Goal: Check status: Check status

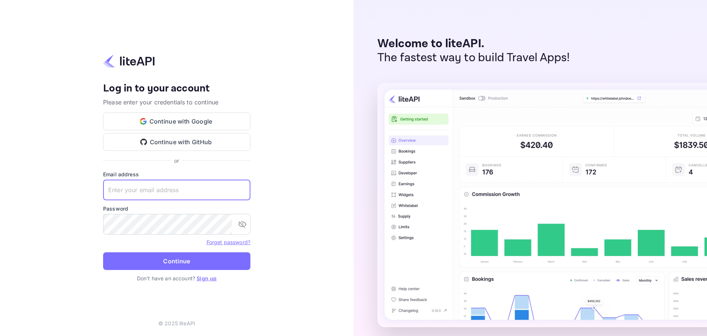
click at [157, 191] on input "text" at bounding box center [176, 189] width 147 height 21
paste input "services@withjoy.com"
type input "services@withjoy.com"
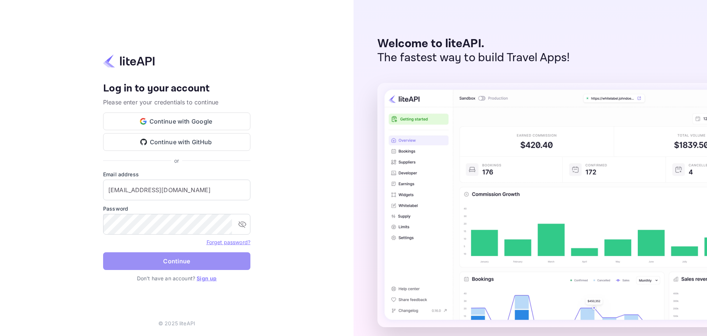
click at [190, 260] on button "Continue" at bounding box center [176, 261] width 147 height 18
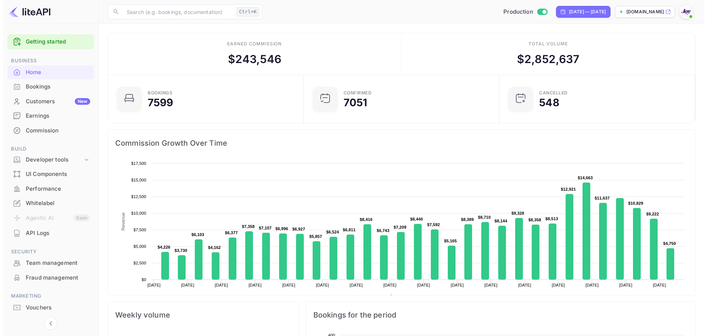
scroll to position [114, 186]
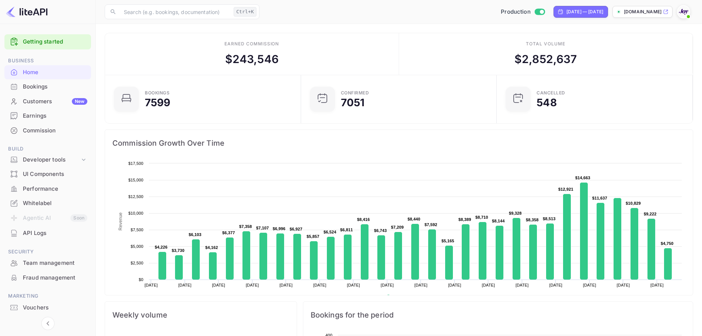
click at [53, 88] on div "Bookings" at bounding box center [55, 87] width 64 height 8
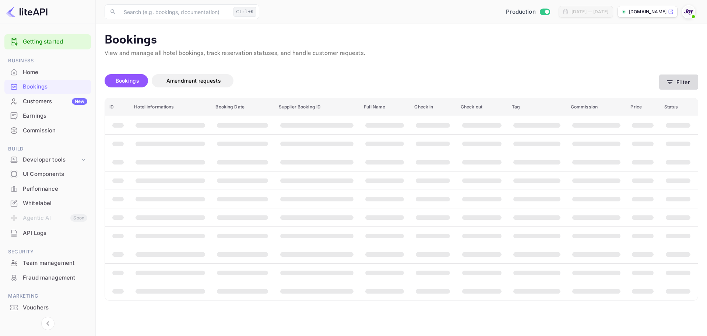
click at [689, 83] on button "Filter" at bounding box center [678, 81] width 39 height 15
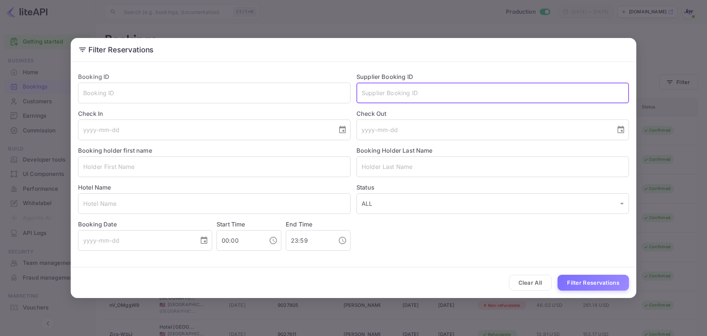
click at [409, 90] on input "text" at bounding box center [493, 93] width 273 height 21
type input "61196824"
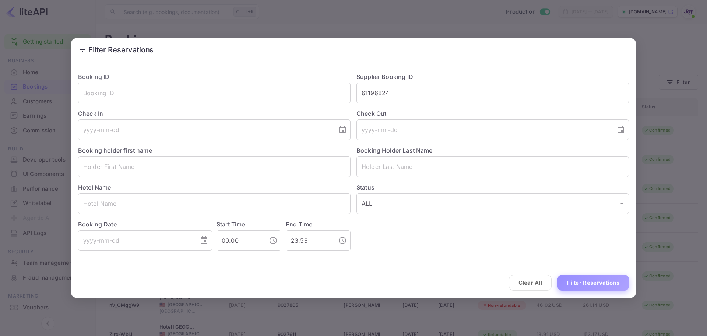
click at [594, 282] on button "Filter Reservations" at bounding box center [593, 282] width 71 height 16
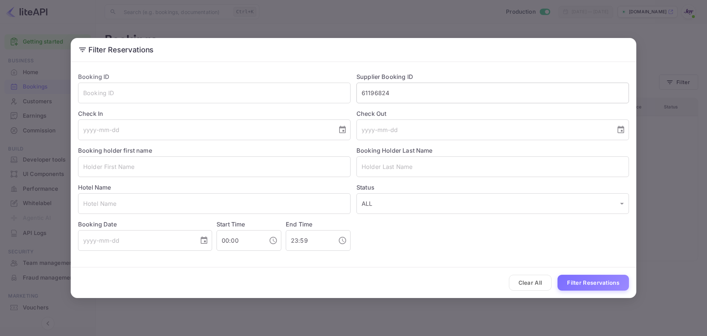
click at [447, 97] on input "61196824" at bounding box center [493, 93] width 273 height 21
click at [380, 92] on input "61196824" at bounding box center [493, 93] width 273 height 21
click at [236, 96] on input "text" at bounding box center [214, 93] width 273 height 21
paste input "61196824"
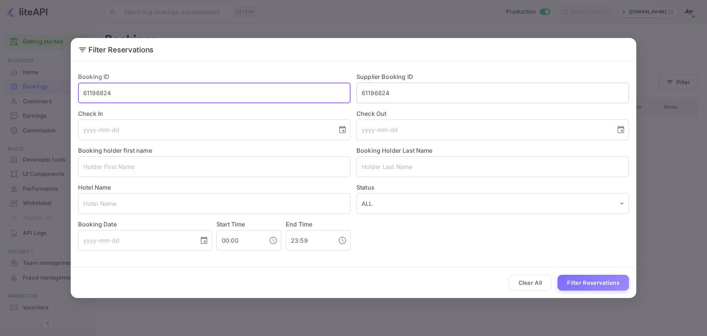
type input "61196824"
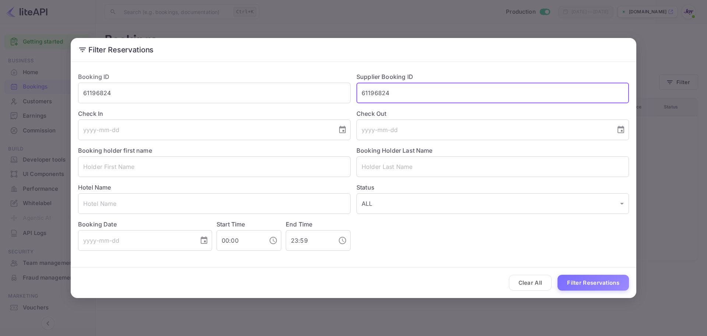
click at [373, 93] on input "61196824" at bounding box center [493, 93] width 273 height 21
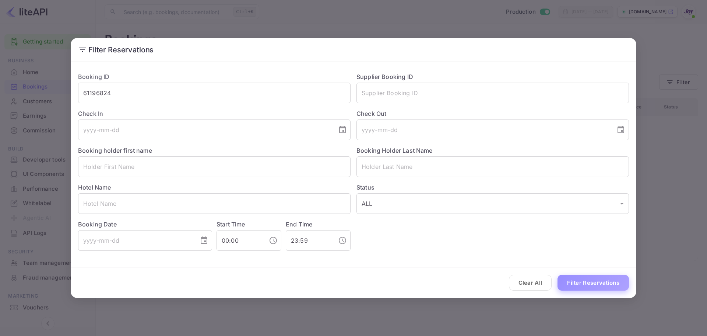
click at [589, 285] on button "Filter Reservations" at bounding box center [593, 282] width 71 height 16
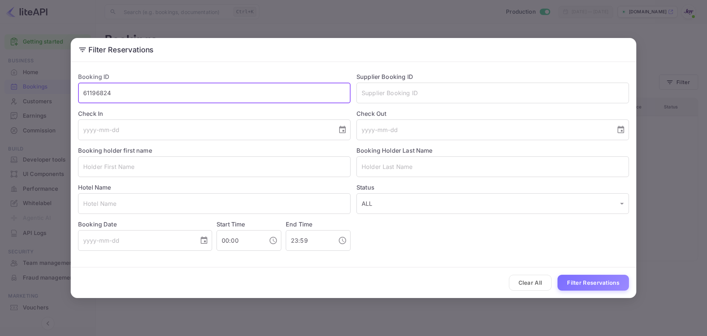
click at [104, 90] on input "61196824" at bounding box center [214, 93] width 273 height 21
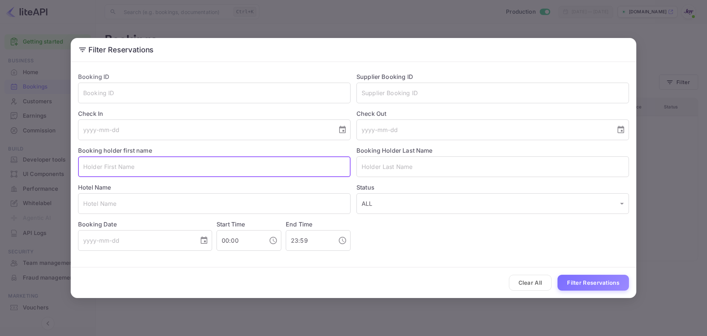
click at [150, 164] on input "text" at bounding box center [214, 166] width 273 height 21
paste input "[PERSON_NAME]"
click at [127, 167] on input "[PERSON_NAME]" at bounding box center [214, 166] width 273 height 21
type input "[PERSON_NAME]"
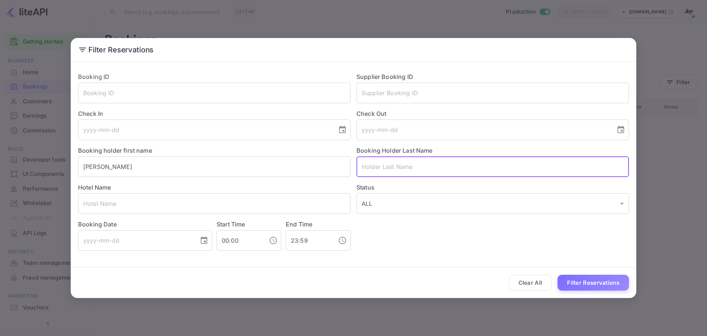
click at [424, 171] on input "text" at bounding box center [493, 166] width 273 height 21
paste input "[PERSON_NAME]"
type input "[PERSON_NAME]"
click at [345, 130] on icon "Choose date" at bounding box center [342, 129] width 9 height 9
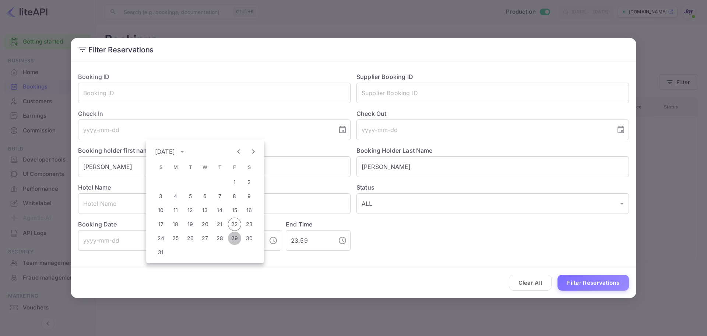
click at [232, 239] on button "29" at bounding box center [234, 237] width 13 height 13
type input "[DATE]"
click at [408, 131] on input "tel" at bounding box center [484, 129] width 254 height 21
click at [624, 127] on icon "Choose date" at bounding box center [621, 129] width 7 height 7
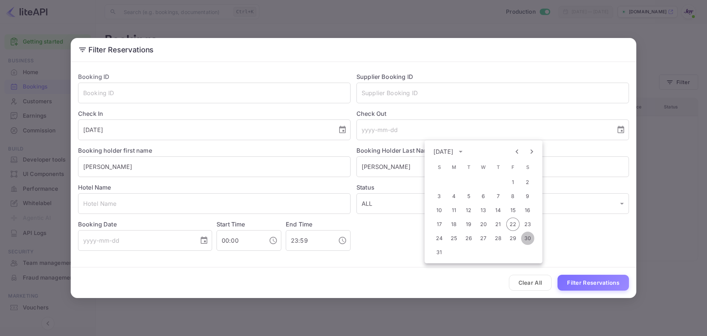
click at [529, 237] on button "30" at bounding box center [527, 237] width 13 height 13
type input "[DATE]"
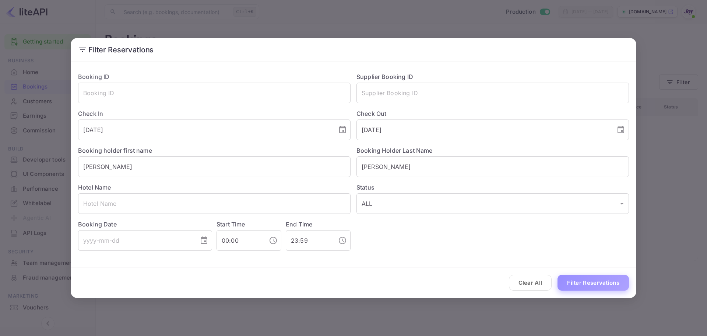
click at [582, 283] on button "Filter Reservations" at bounding box center [593, 282] width 71 height 16
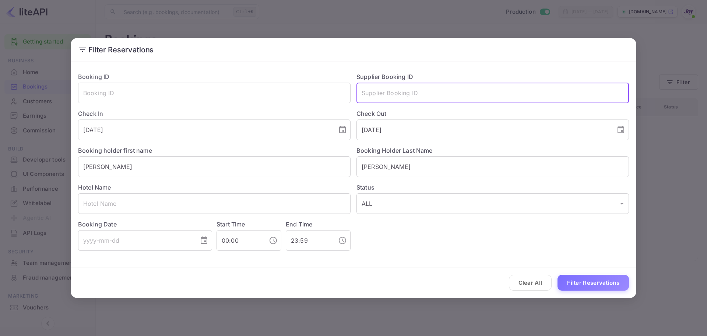
click at [408, 84] on input "text" at bounding box center [493, 93] width 273 height 21
paste input "61196824"
type input "61196824"
click at [585, 282] on button "Filter Reservations" at bounding box center [593, 282] width 71 height 16
click at [382, 90] on input "61196824" at bounding box center [493, 93] width 273 height 21
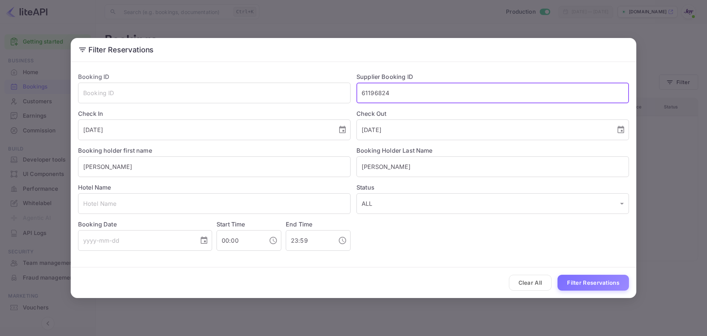
click at [382, 90] on input "61196824" at bounding box center [493, 93] width 273 height 21
click at [148, 89] on input "text" at bounding box center [214, 93] width 273 height 21
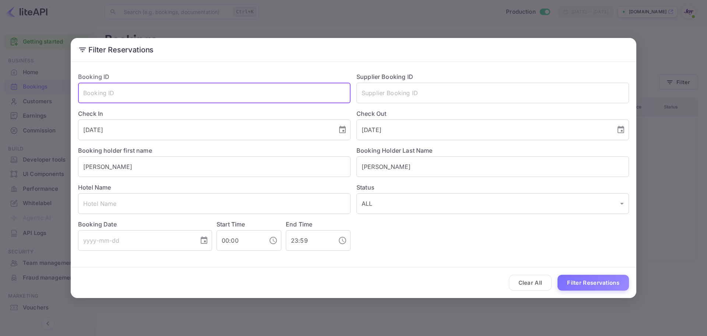
paste input "61196824"
type input "61196824"
click at [616, 284] on button "Filter Reservations" at bounding box center [593, 282] width 71 height 16
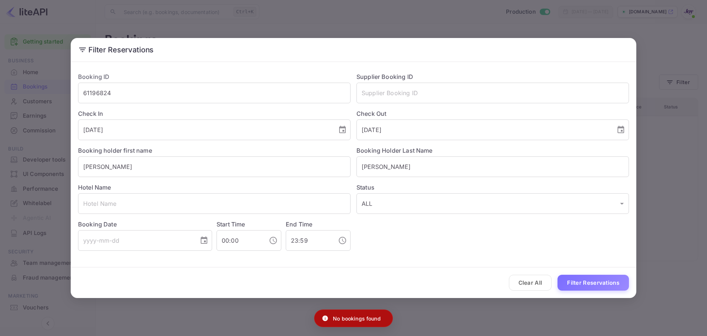
click at [662, 161] on div "Filter Reservations Booking ID 61196824 ​ Supplier Booking ID ​ Check In [DATE]…" at bounding box center [353, 168] width 707 height 336
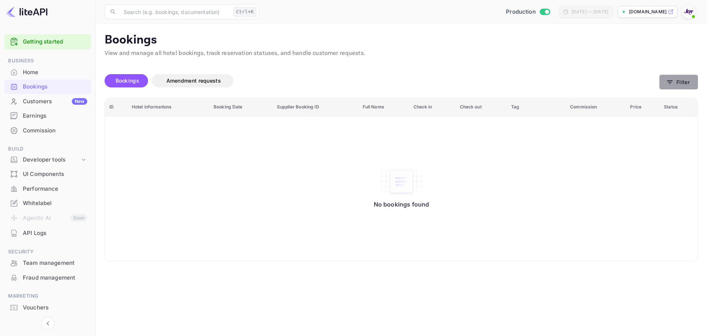
click at [679, 83] on button "Filter" at bounding box center [678, 81] width 39 height 15
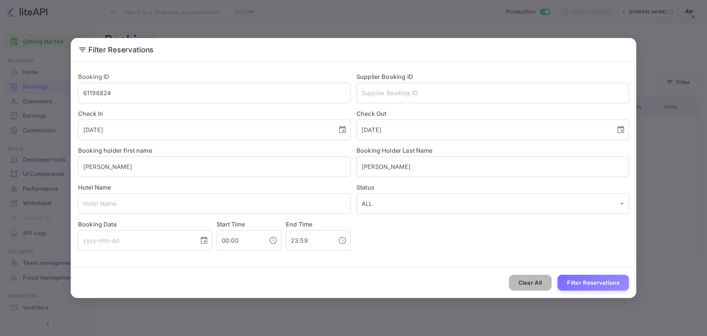
click at [529, 286] on button "Clear All" at bounding box center [530, 282] width 43 height 16
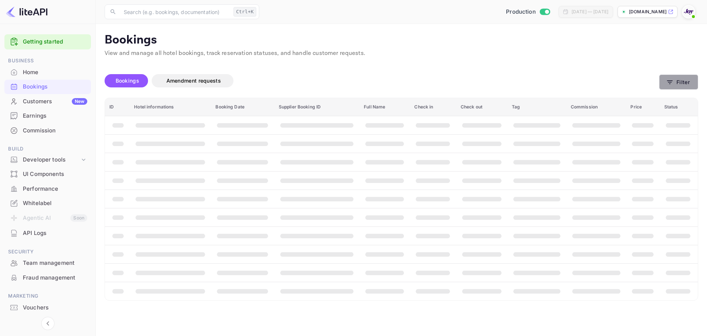
click at [690, 80] on button "Filter" at bounding box center [678, 81] width 39 height 15
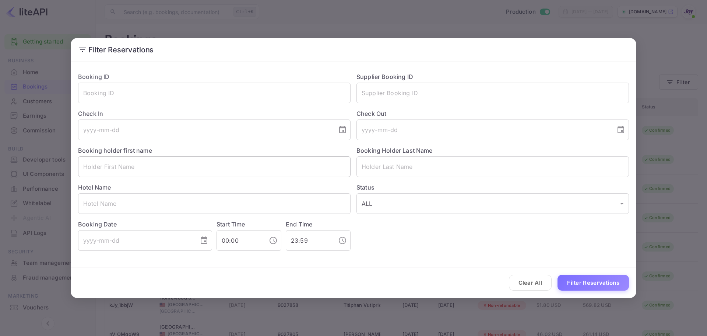
click at [306, 160] on input "text" at bounding box center [214, 166] width 273 height 21
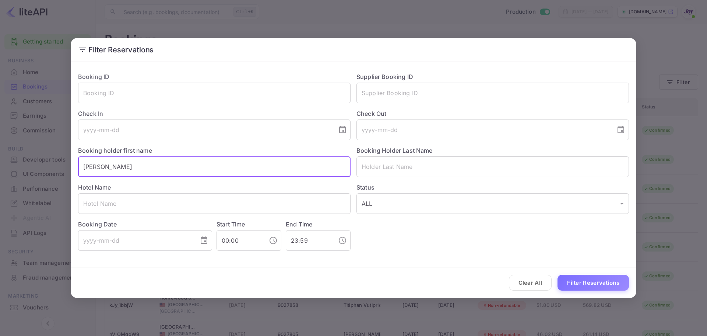
type input "[PERSON_NAME]"
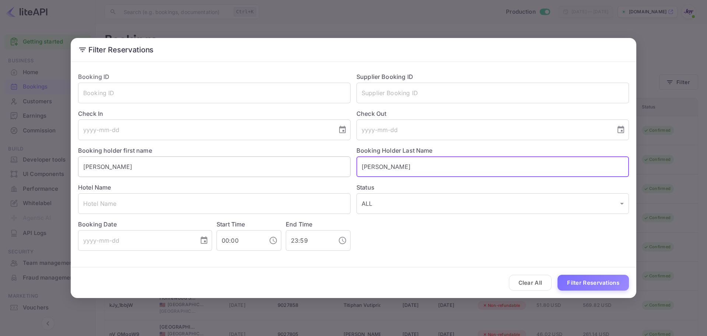
type input "[PERSON_NAME]"
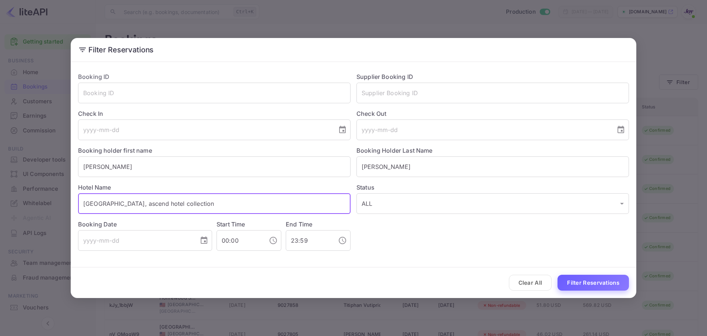
type input "[GEOGRAPHIC_DATA], ascend hotel collection"
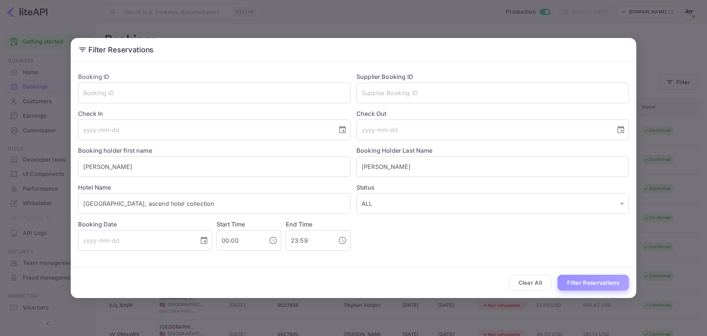
click at [582, 280] on button "Filter Reservations" at bounding box center [593, 282] width 71 height 16
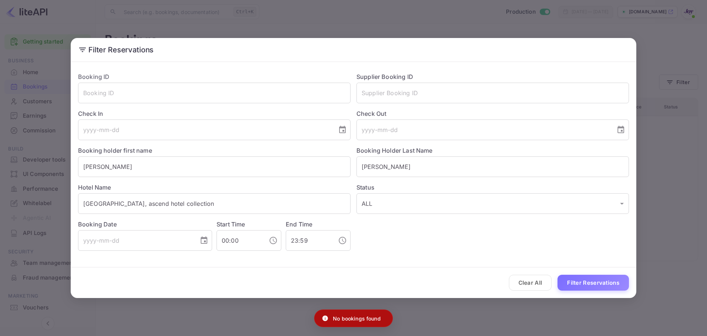
click at [676, 234] on div "Filter Reservations Booking ID ​ Supplier Booking ID ​ Check In ​ Check Out ​ B…" at bounding box center [353, 168] width 707 height 336
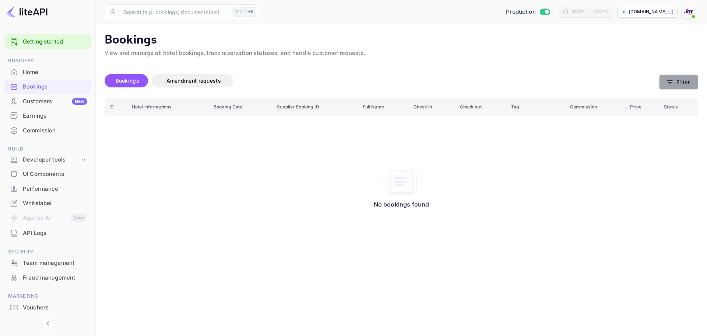
click at [696, 87] on button "Filter" at bounding box center [678, 81] width 39 height 15
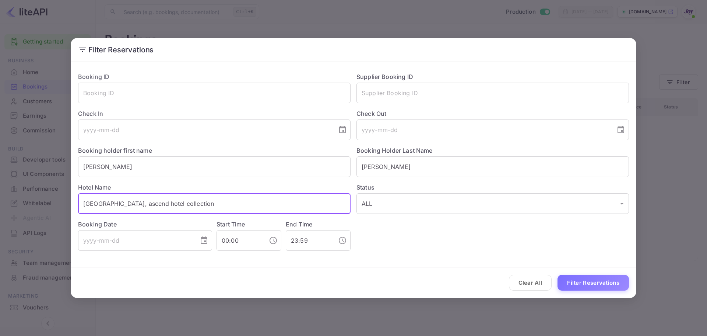
drag, startPoint x: 189, startPoint y: 206, endPoint x: 78, endPoint y: 211, distance: 111.0
click at [78, 211] on input "[GEOGRAPHIC_DATA], ascend hotel collection" at bounding box center [214, 203] width 273 height 21
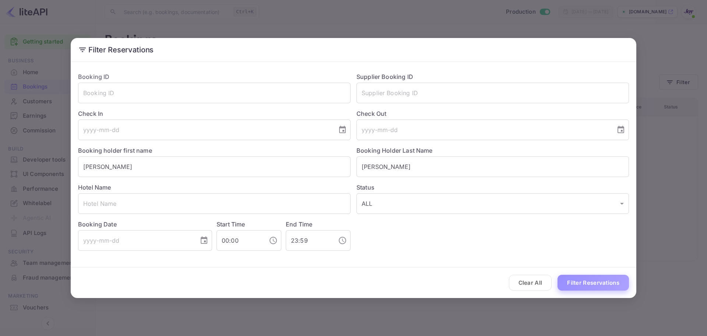
click at [580, 284] on button "Filter Reservations" at bounding box center [593, 282] width 71 height 16
click at [100, 162] on input "[PERSON_NAME]" at bounding box center [214, 166] width 273 height 21
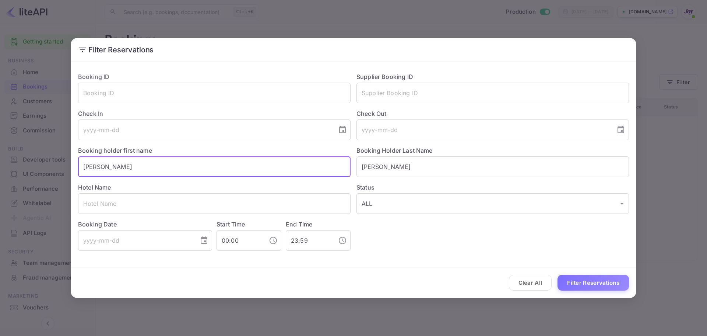
paste input "[PERSON_NAME]"
type input "[PERSON_NAME]"
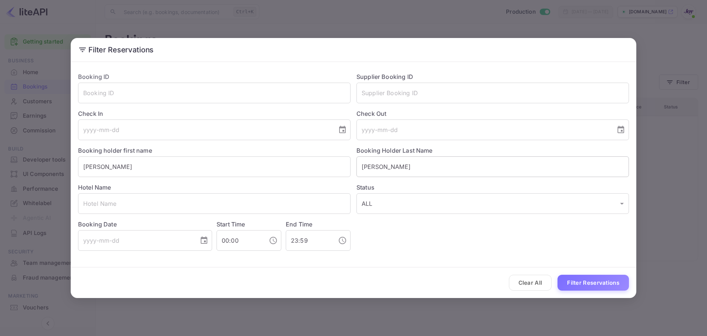
click at [366, 167] on input "[PERSON_NAME]" at bounding box center [493, 166] width 273 height 21
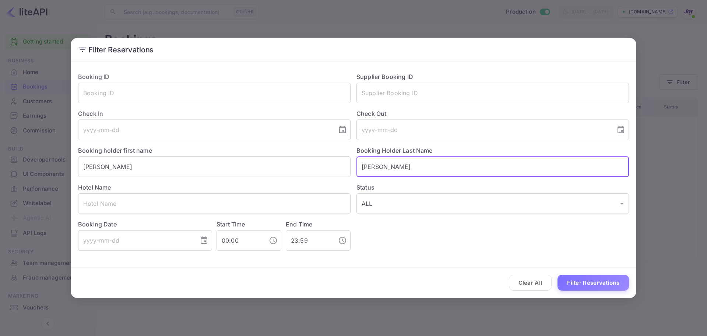
click at [366, 167] on input "[PERSON_NAME]" at bounding box center [493, 166] width 273 height 21
paste input "Furushiro"
type input "Furushiro"
click at [586, 280] on button "Filter Reservations" at bounding box center [593, 282] width 71 height 16
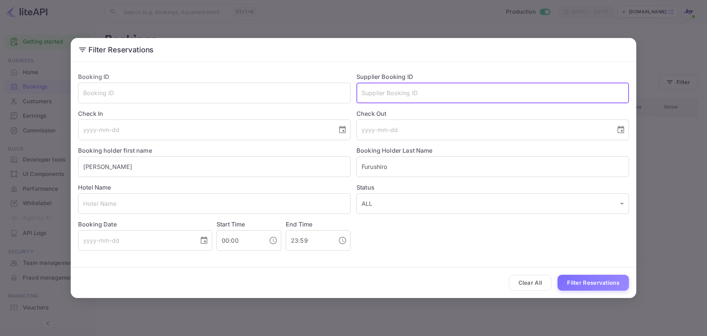
click at [404, 93] on input "text" at bounding box center [493, 93] width 273 height 21
click at [526, 283] on button "Clear All" at bounding box center [530, 282] width 43 height 16
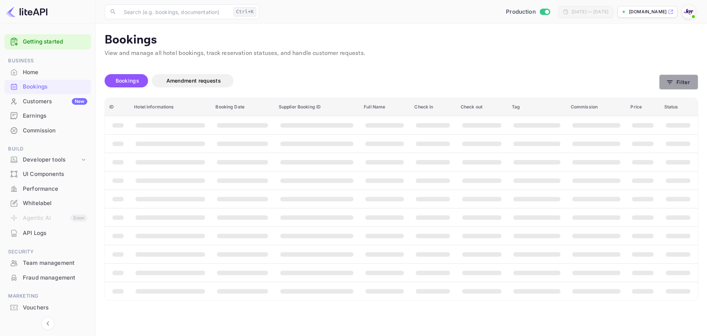
click at [673, 83] on icon "button" at bounding box center [669, 81] width 7 height 7
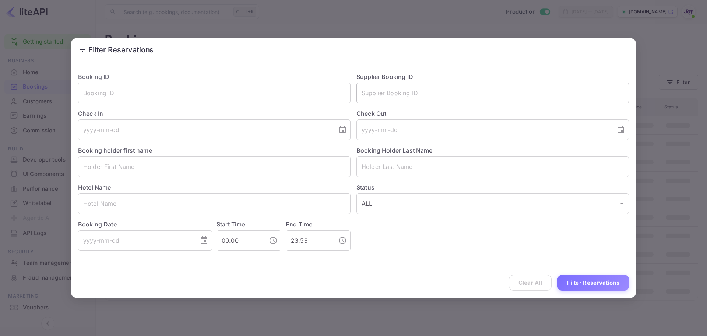
click at [396, 92] on input "text" at bounding box center [493, 93] width 273 height 21
paste input "2250071756"
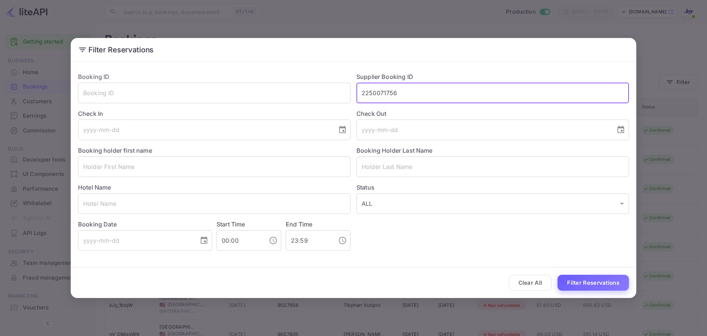
type input "2250071756"
click at [594, 284] on button "Filter Reservations" at bounding box center [593, 282] width 71 height 16
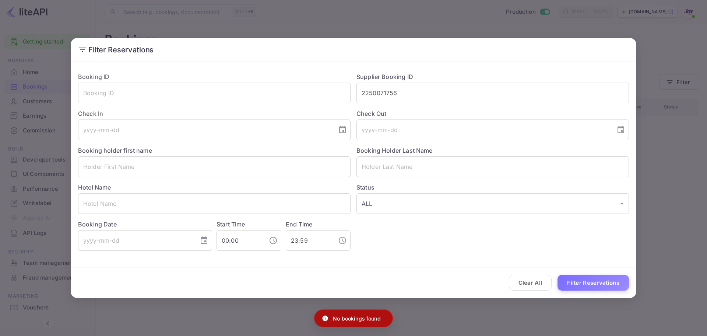
click at [669, 208] on div "Filter Reservations Booking ID ​ Supplier Booking ID 2250071756 ​ Check In ​ Ch…" at bounding box center [353, 168] width 707 height 336
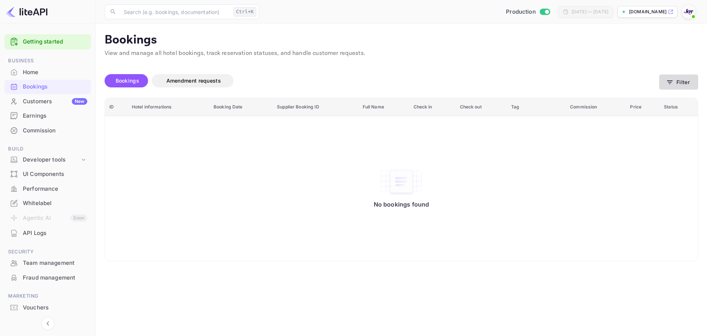
click at [680, 85] on button "Filter" at bounding box center [678, 81] width 39 height 15
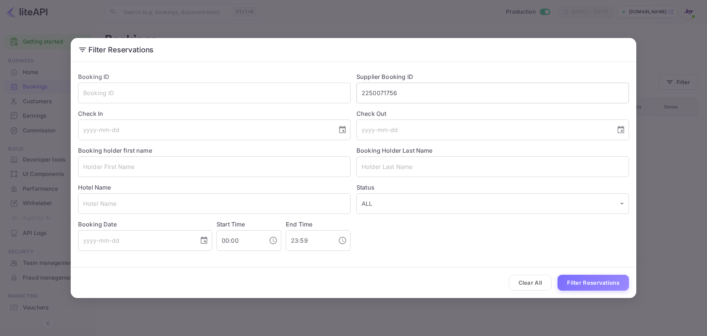
click at [385, 92] on input "2250071756" at bounding box center [493, 93] width 273 height 21
paste input "7791627"
type input "7791627"
click at [582, 288] on button "Filter Reservations" at bounding box center [593, 282] width 71 height 16
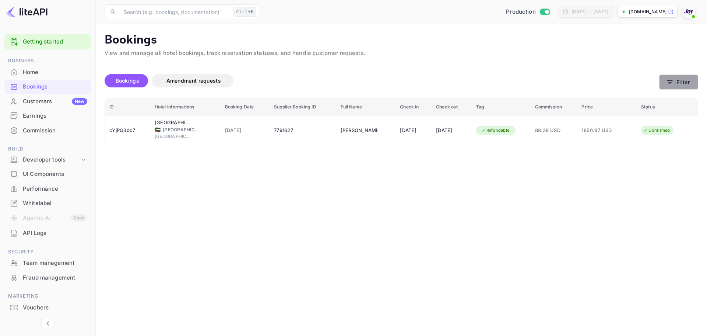
click at [667, 81] on icon "button" at bounding box center [669, 81] width 7 height 7
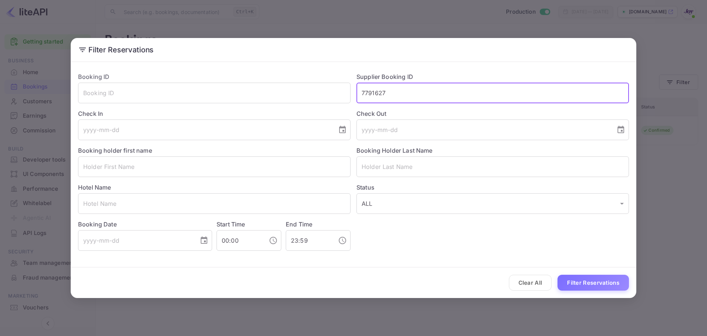
click at [378, 94] on input "7791627" at bounding box center [493, 93] width 273 height 21
paste input "9022854"
type input "9022854"
click at [583, 274] on button "Filter Reservations" at bounding box center [593, 282] width 71 height 16
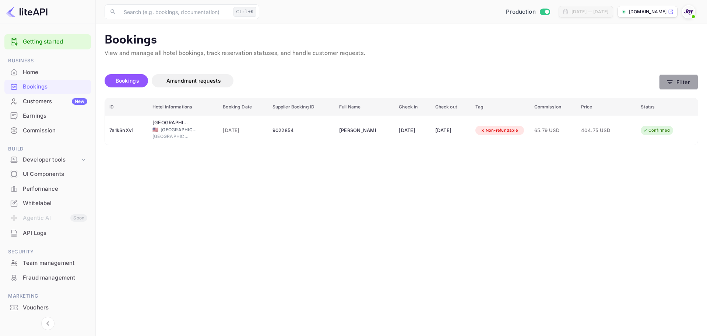
click at [675, 79] on button "Filter" at bounding box center [678, 81] width 39 height 15
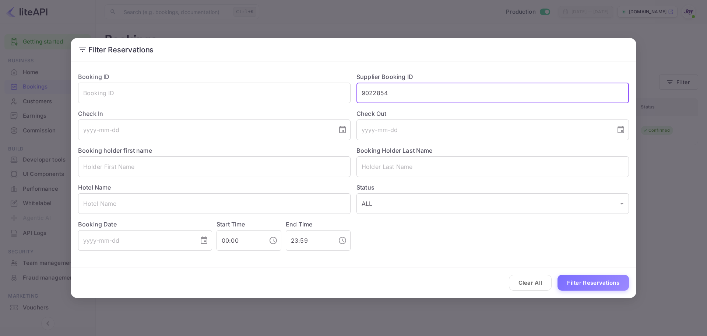
click at [378, 95] on input "9022854" at bounding box center [493, 93] width 273 height 21
paste input "17990"
type input "9017990"
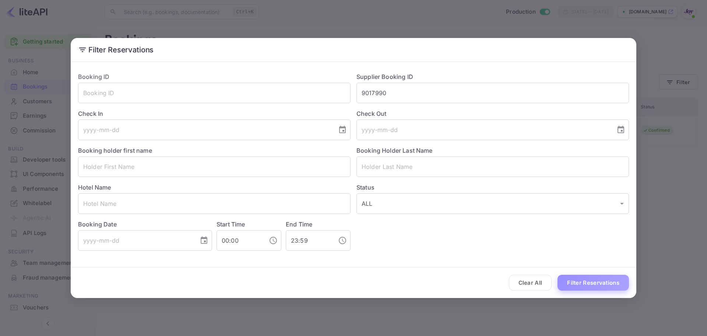
click at [589, 284] on button "Filter Reservations" at bounding box center [593, 282] width 71 height 16
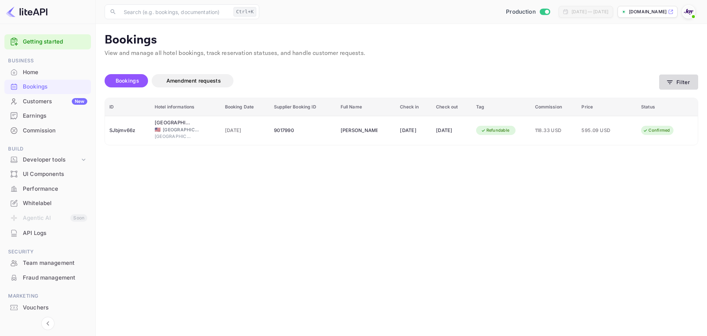
click at [676, 82] on button "Filter" at bounding box center [678, 81] width 39 height 15
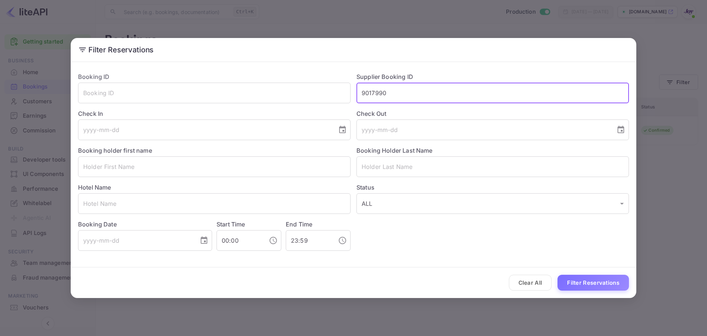
click at [380, 98] on input "9017990" at bounding box center [493, 93] width 273 height 21
type input "61196824"
click at [605, 281] on button "Filter Reservations" at bounding box center [593, 282] width 71 height 16
click at [375, 93] on input "61196824" at bounding box center [493, 93] width 273 height 21
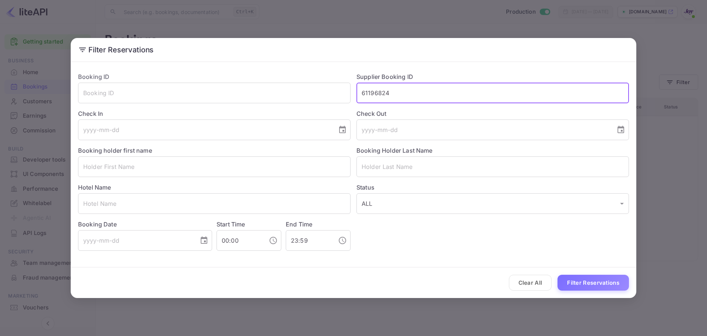
click at [375, 93] on input "61196824" at bounding box center [493, 93] width 273 height 21
